Goal: Transaction & Acquisition: Subscribe to service/newsletter

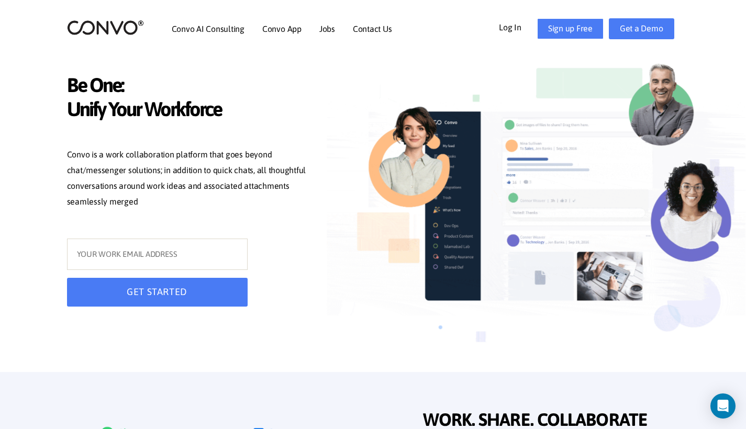
click at [554, 34] on link "Sign up Free" at bounding box center [570, 28] width 66 height 21
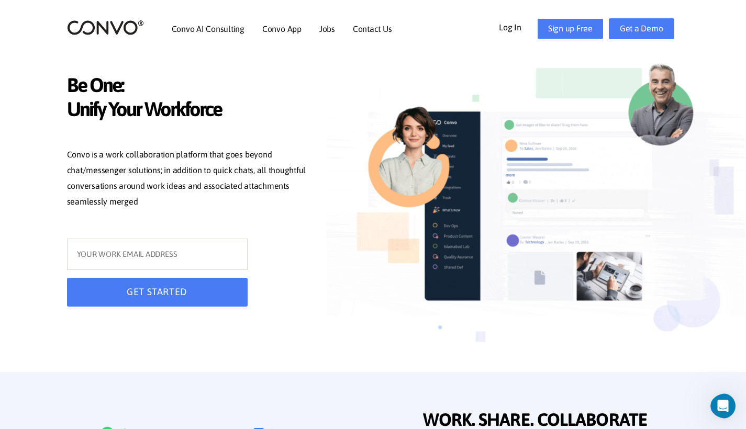
click at [592, 29] on link "Sign up Free" at bounding box center [570, 28] width 66 height 21
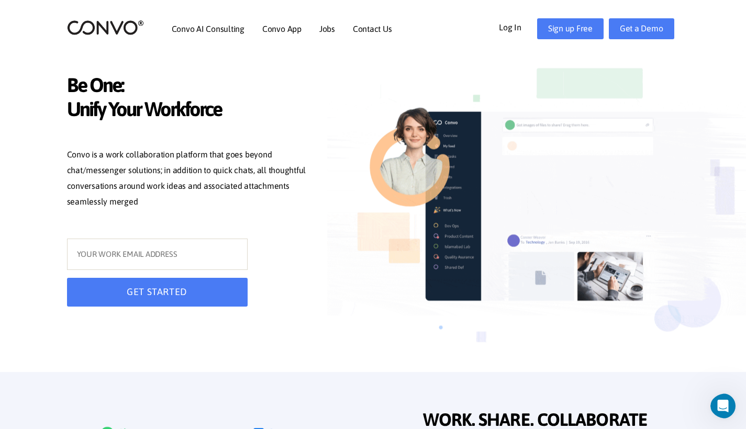
click at [508, 26] on link "Log In" at bounding box center [518, 26] width 38 height 17
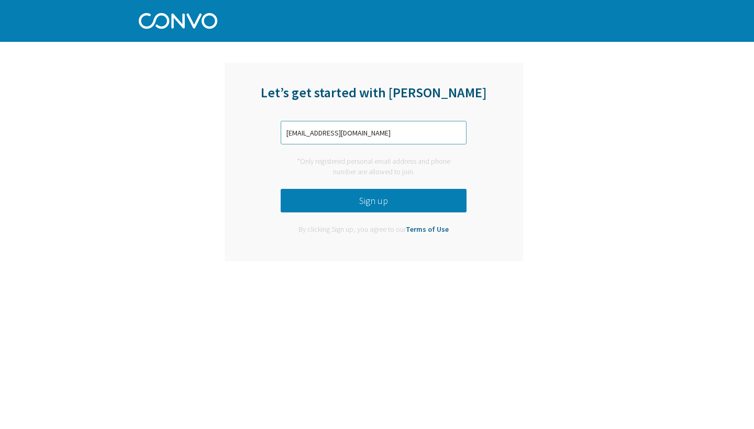
type input "[EMAIL_ADDRESS][DOMAIN_NAME]"
click at [419, 203] on button "Sign up" at bounding box center [374, 201] width 186 height 24
type input "4"
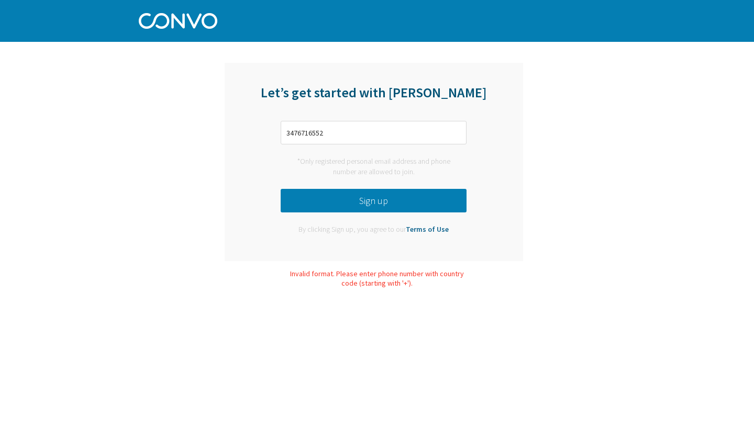
click at [333, 200] on button "Sign up" at bounding box center [374, 201] width 186 height 24
click at [288, 133] on input "3476716552" at bounding box center [374, 133] width 186 height 24
type input "+393476716552"
click at [343, 197] on button "Sign up" at bounding box center [374, 201] width 186 height 24
